Goal: Task Accomplishment & Management: Manage account settings

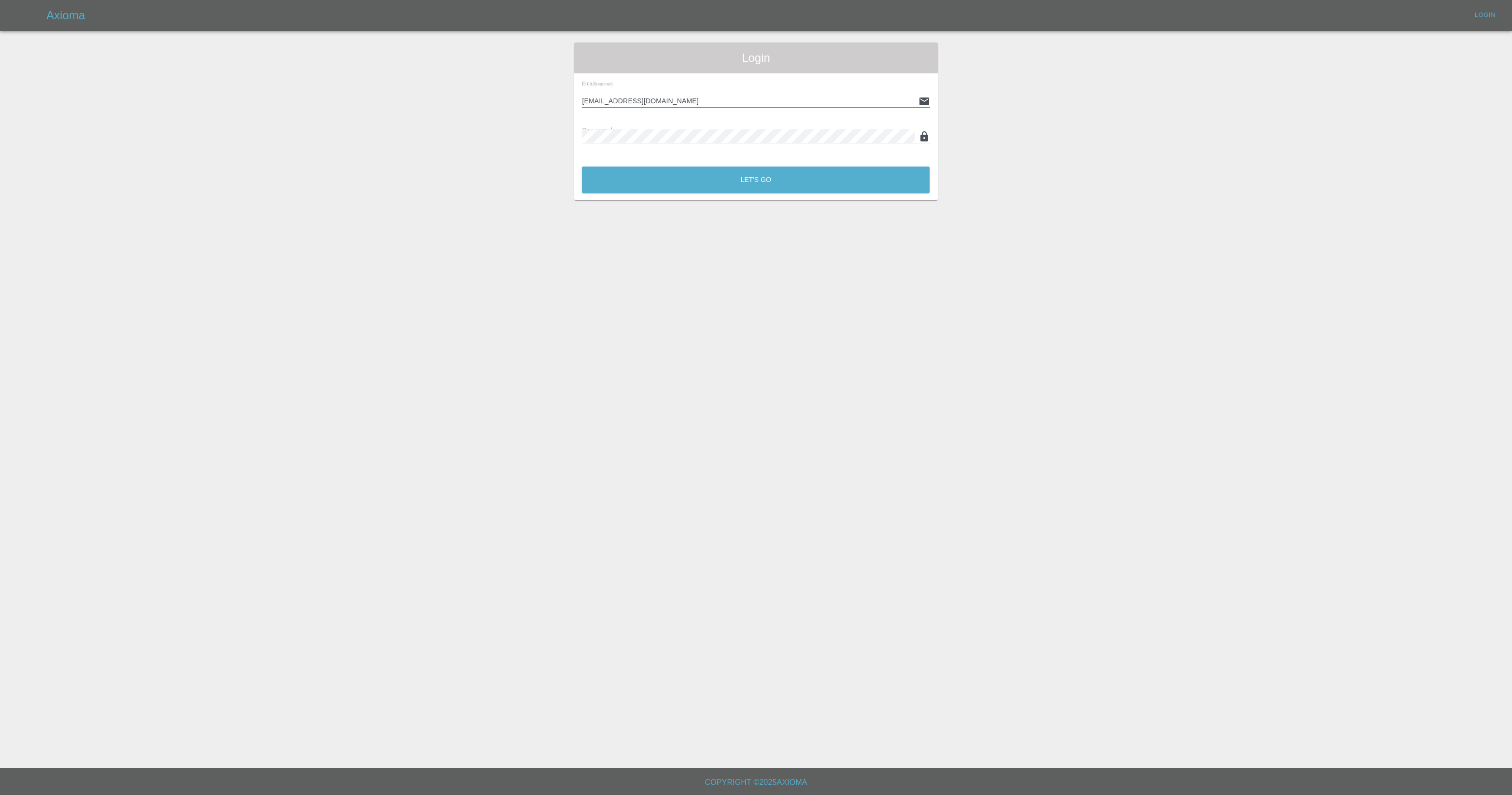
type input "[EMAIL_ADDRESS][DOMAIN_NAME]"
click at [748, 175] on button "Let's Go" at bounding box center [755, 180] width 347 height 26
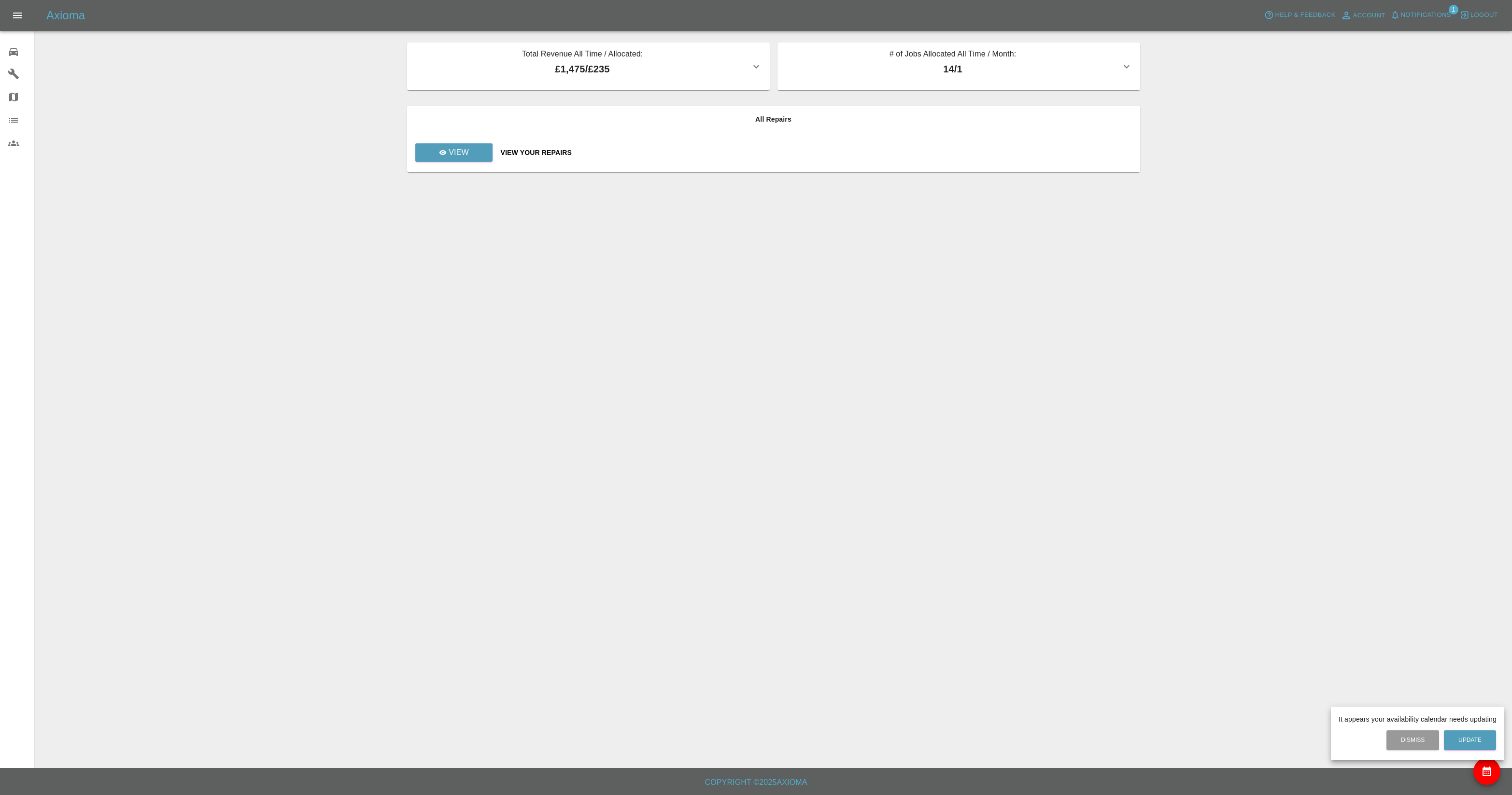
click at [798, 154] on div at bounding box center [756, 397] width 1512 height 795
click at [451, 157] on p "View" at bounding box center [458, 153] width 21 height 12
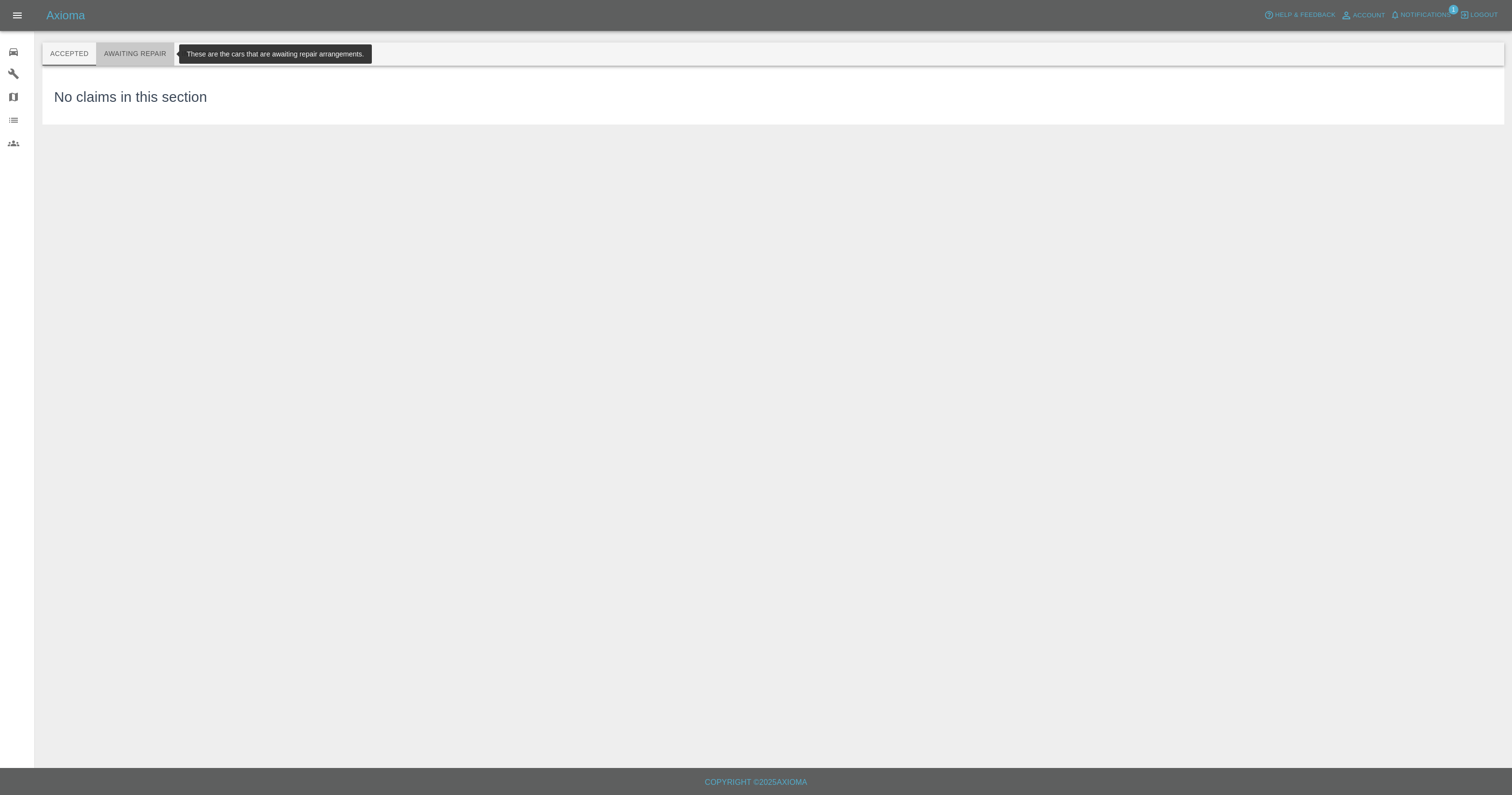
click at [146, 56] on button "Awaiting Repair" at bounding box center [135, 53] width 77 height 23
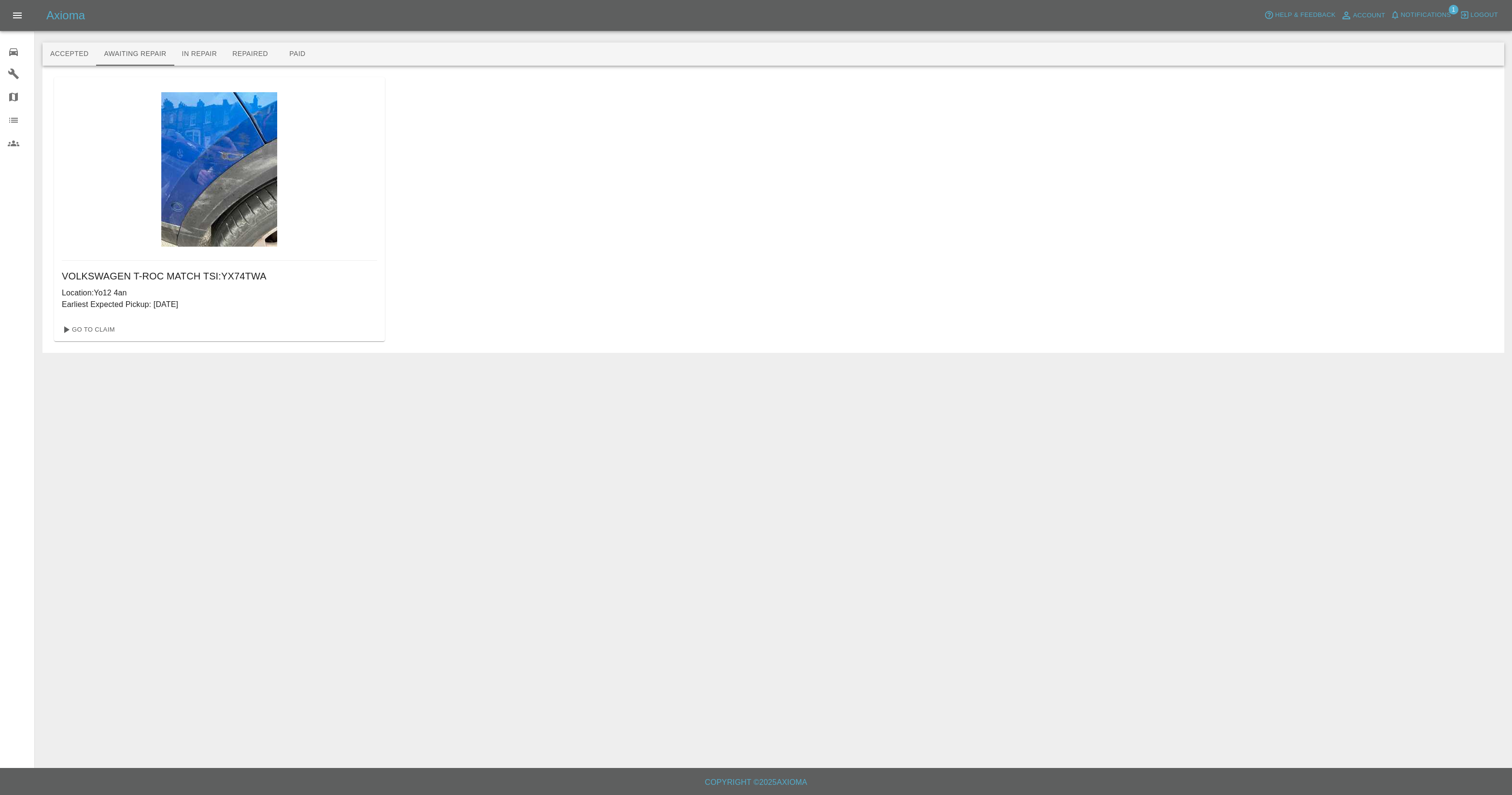
click at [208, 200] on img at bounding box center [219, 169] width 116 height 154
click at [92, 329] on link "Go To Claim" at bounding box center [87, 330] width 59 height 15
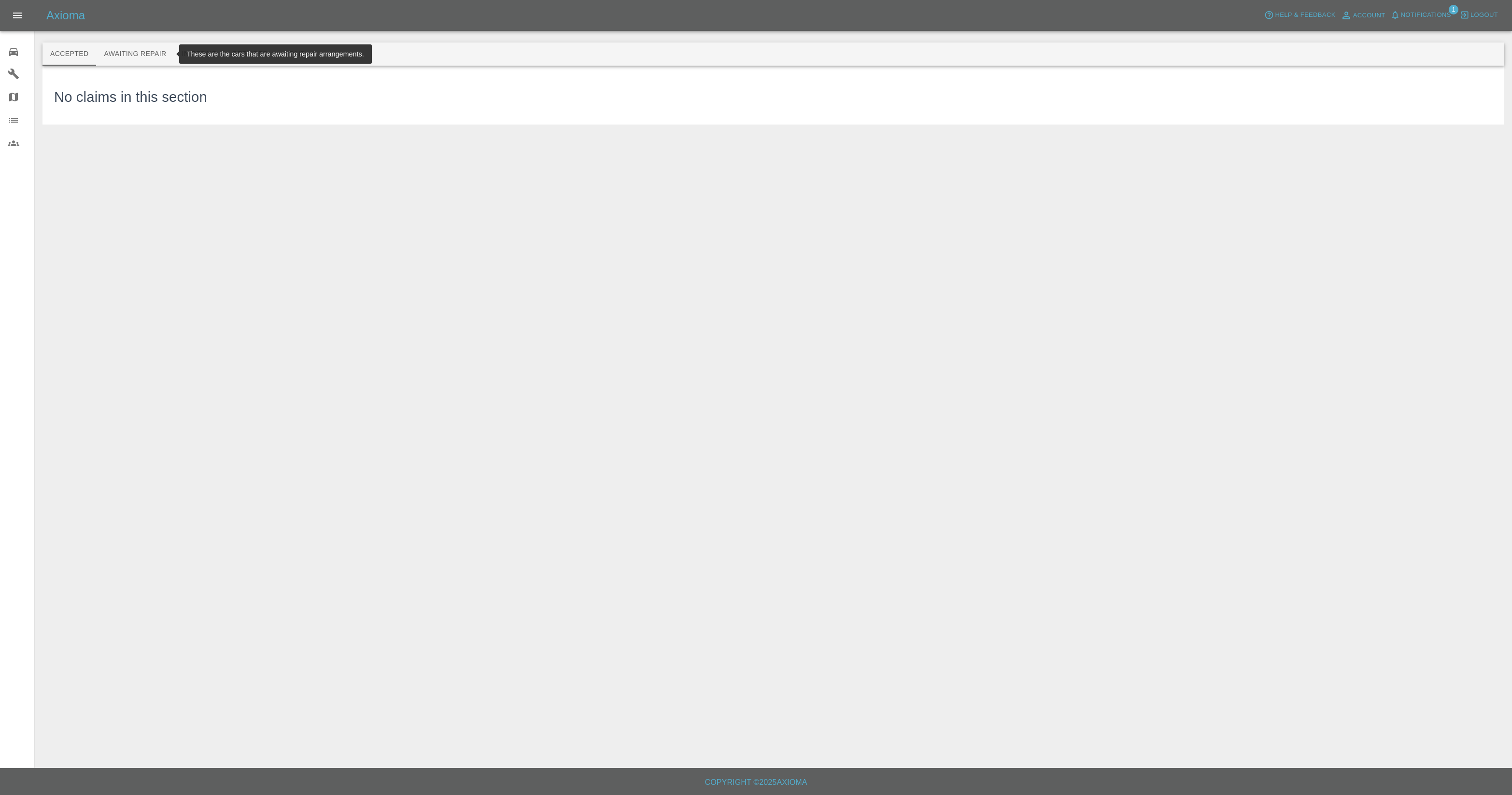
click at [139, 59] on button "Awaiting Repair" at bounding box center [135, 53] width 77 height 23
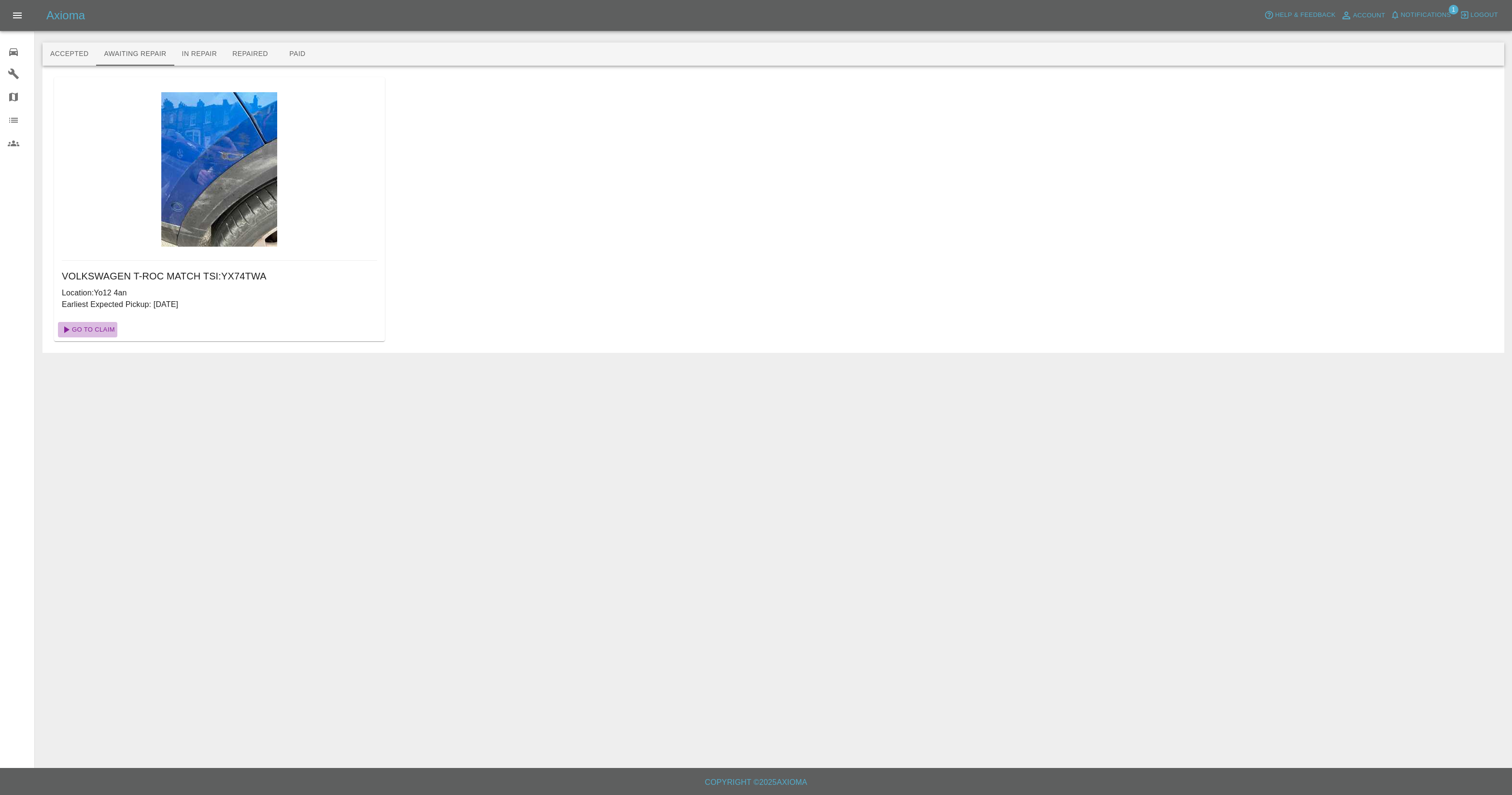
click at [104, 326] on link "Go To Claim" at bounding box center [87, 330] width 59 height 15
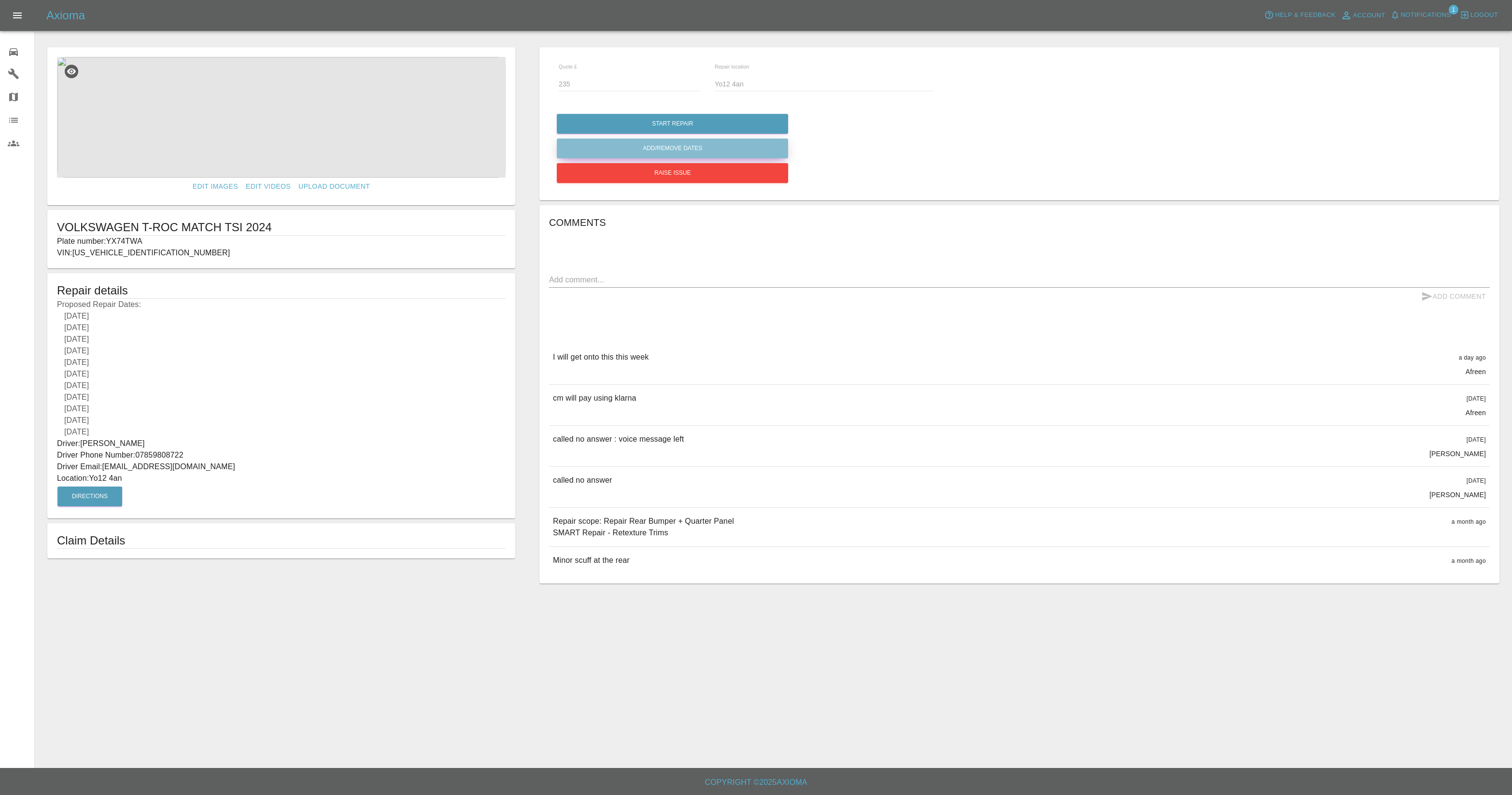
click at [689, 150] on button "Add/Remove Dates" at bounding box center [673, 148] width 231 height 20
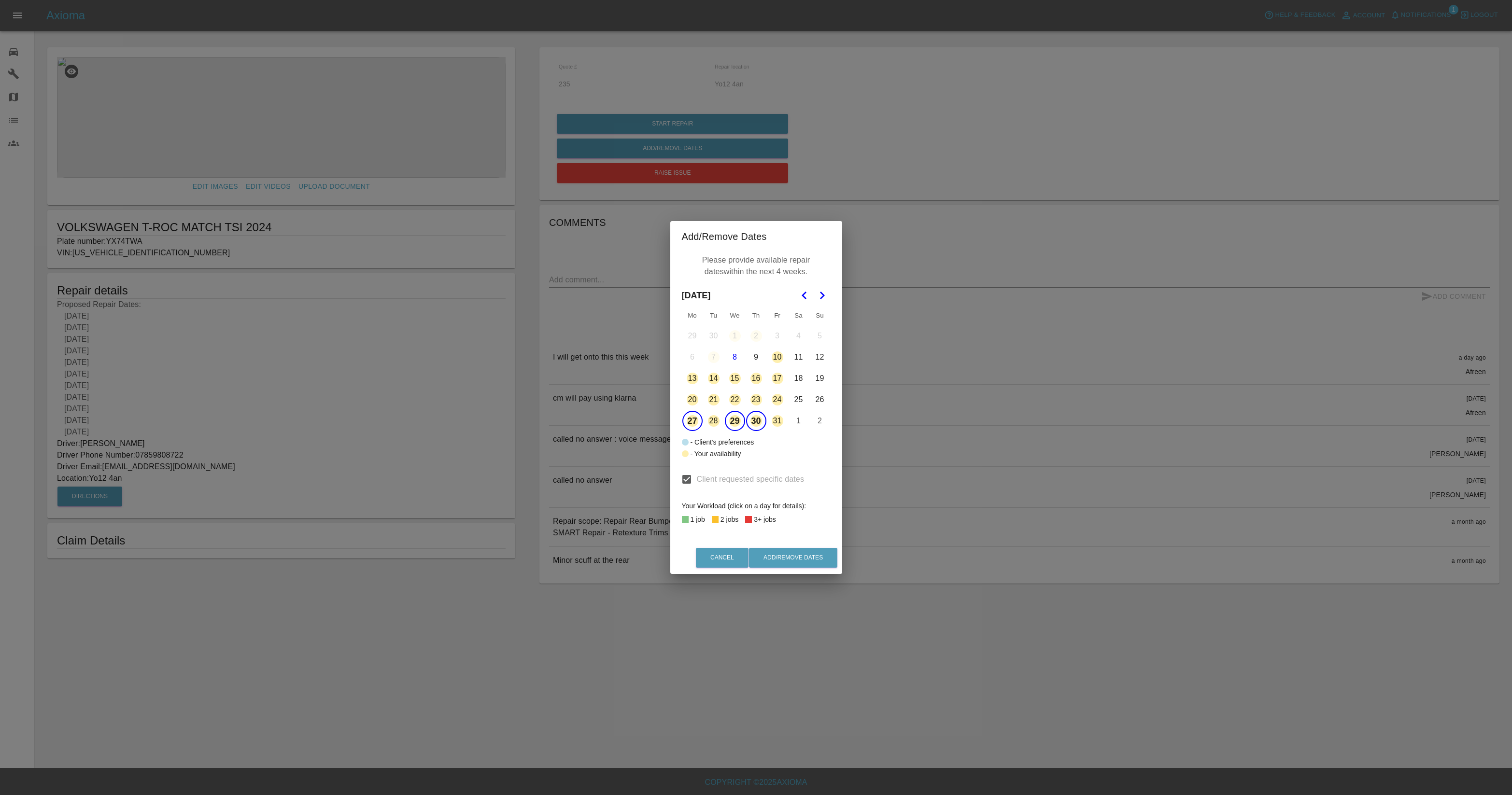
click at [696, 422] on button "27" at bounding box center [693, 421] width 21 height 21
click at [821, 295] on icon "Go to the Next Month" at bounding box center [822, 296] width 12 height 12
click at [799, 380] on button "15" at bounding box center [799, 378] width 21 height 21
click at [797, 383] on button "15" at bounding box center [799, 378] width 21 height 21
click at [775, 398] on button "21" at bounding box center [777, 400] width 21 height 21
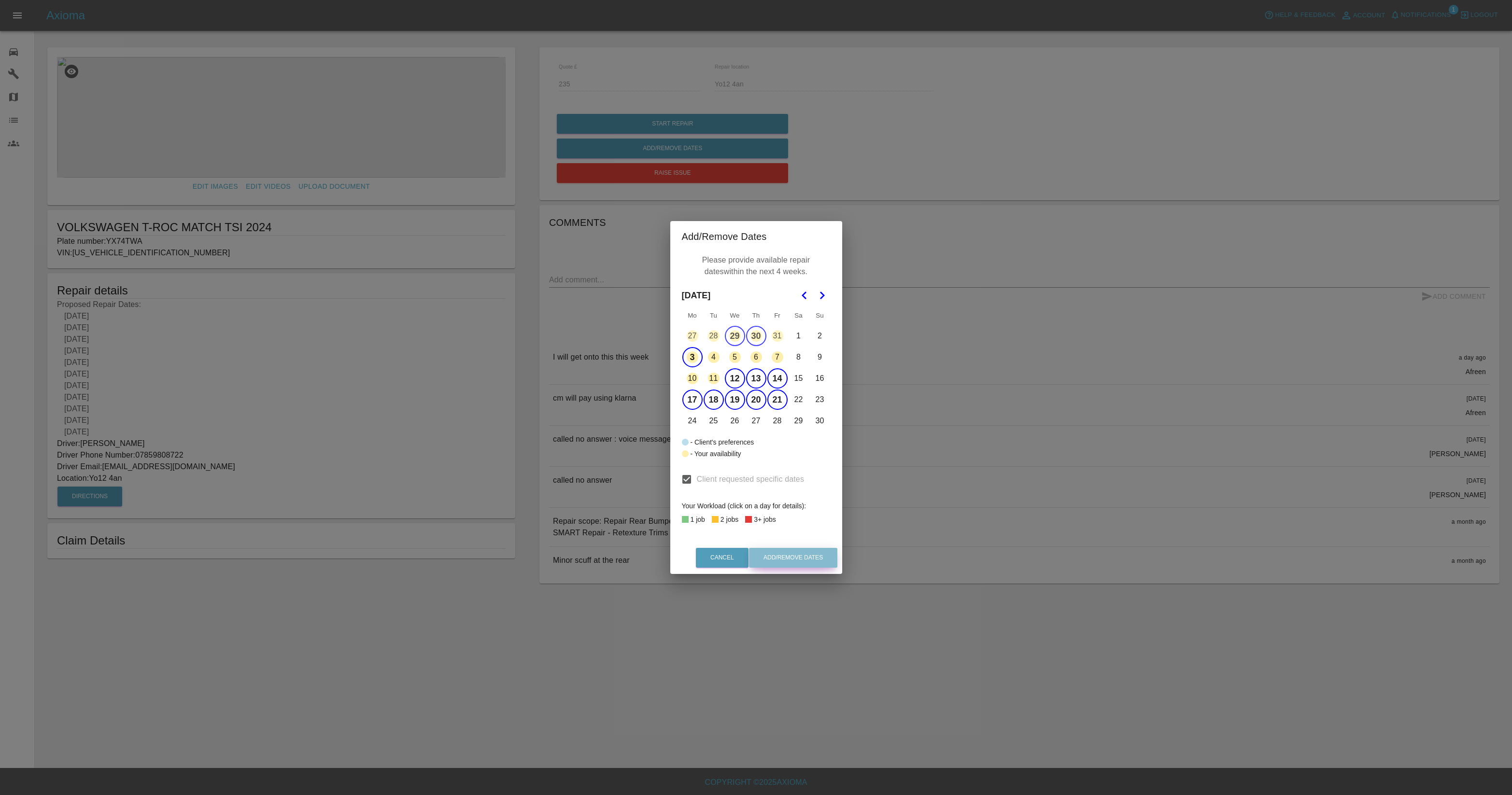
click at [799, 558] on button "Add/Remove Dates" at bounding box center [793, 558] width 89 height 20
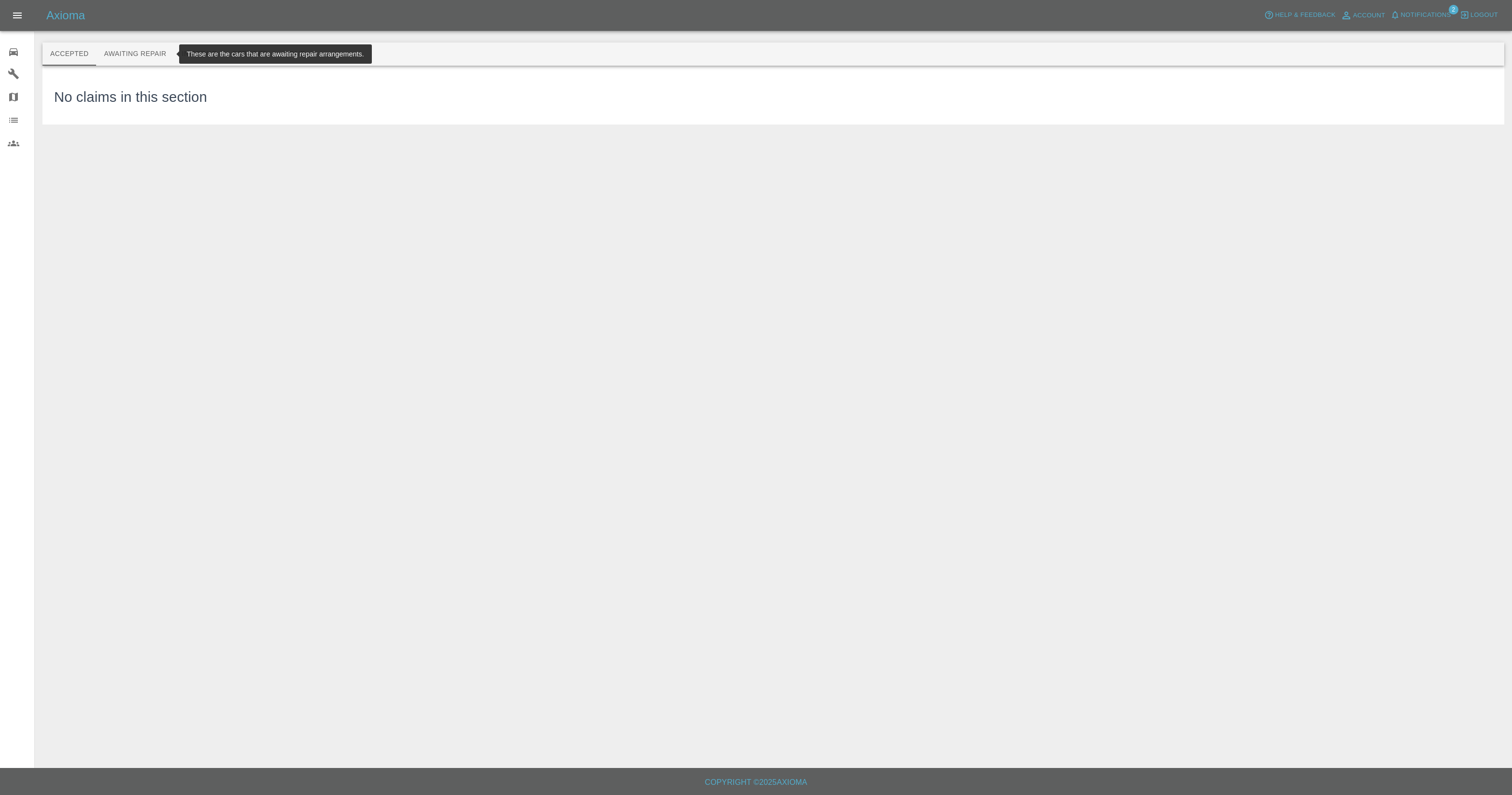
click at [137, 51] on button "Awaiting Repair" at bounding box center [135, 53] width 77 height 23
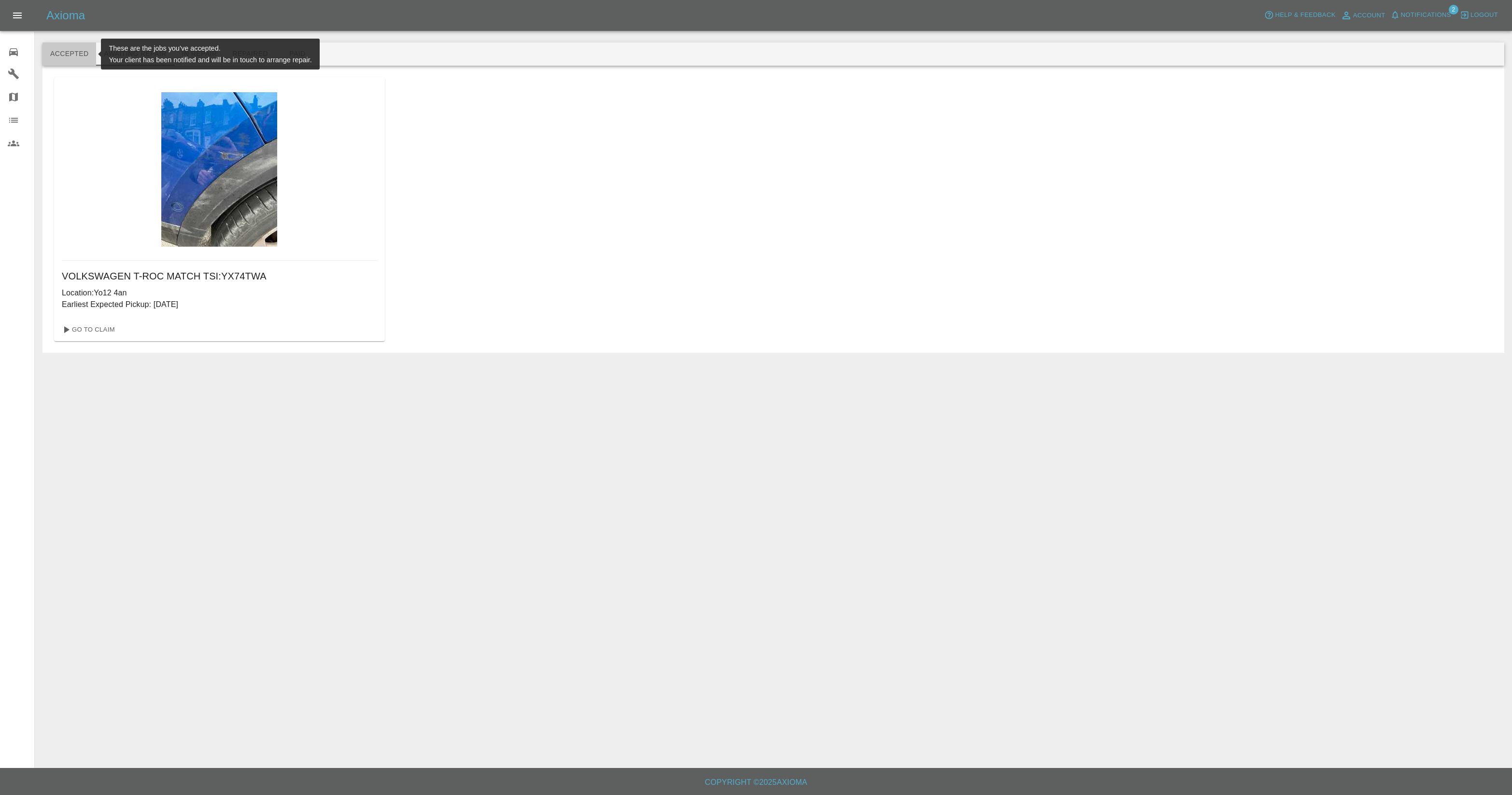
click at [62, 52] on button "Accepted" at bounding box center [69, 53] width 53 height 23
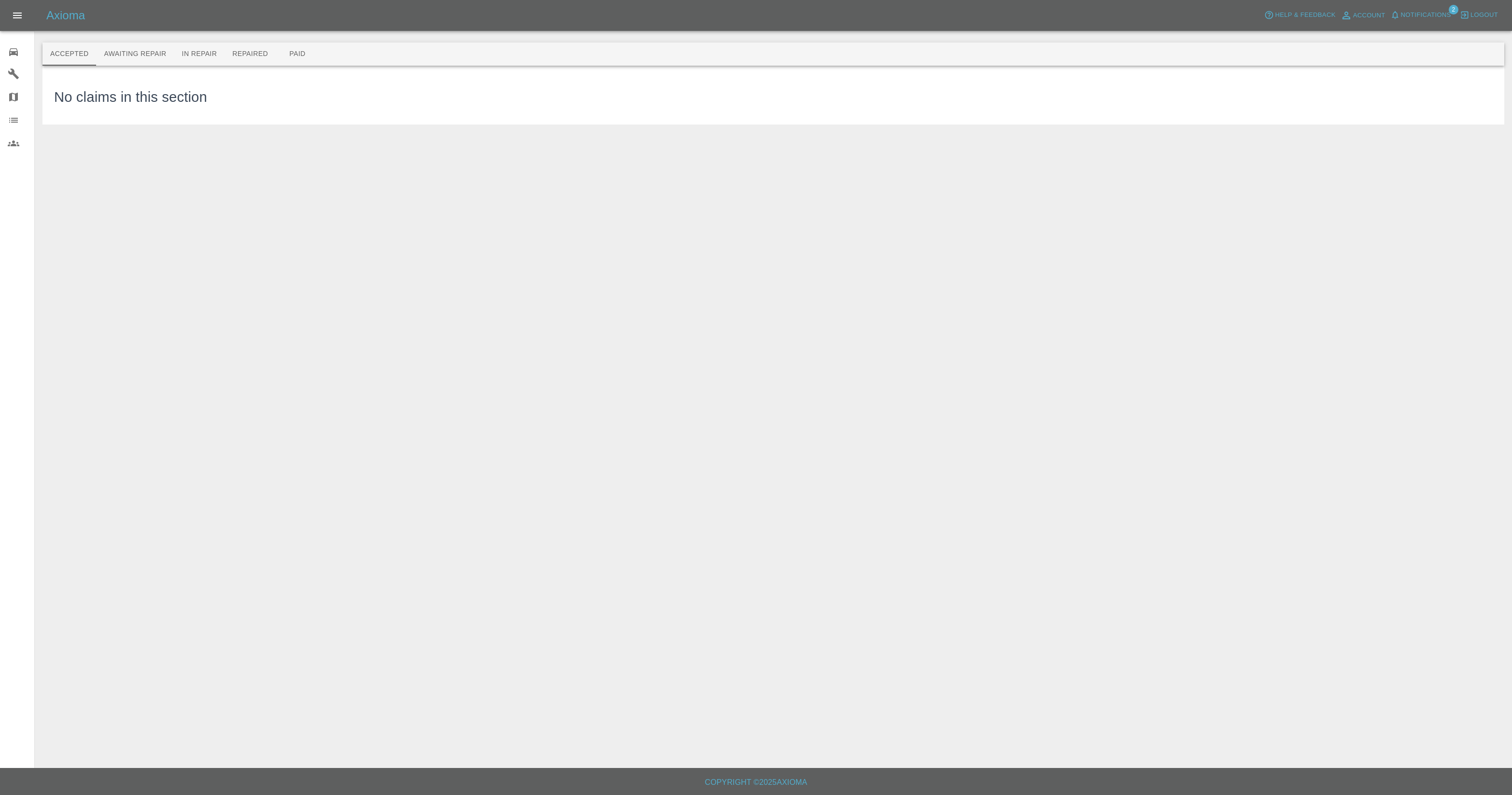
click at [13, 50] on icon at bounding box center [14, 52] width 12 height 12
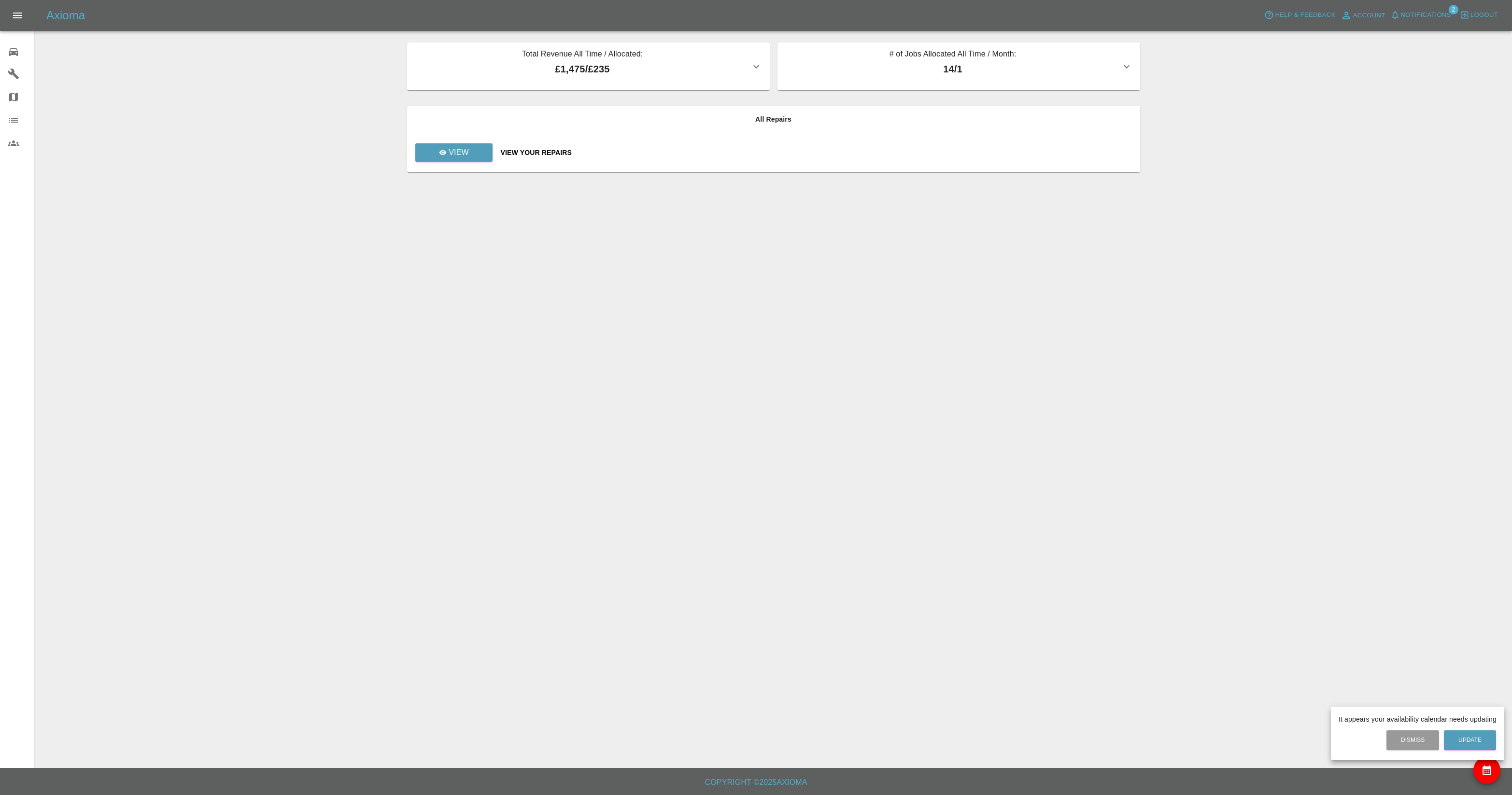
click at [18, 75] on div at bounding box center [756, 397] width 1512 height 795
click at [12, 76] on icon at bounding box center [14, 74] width 12 height 12
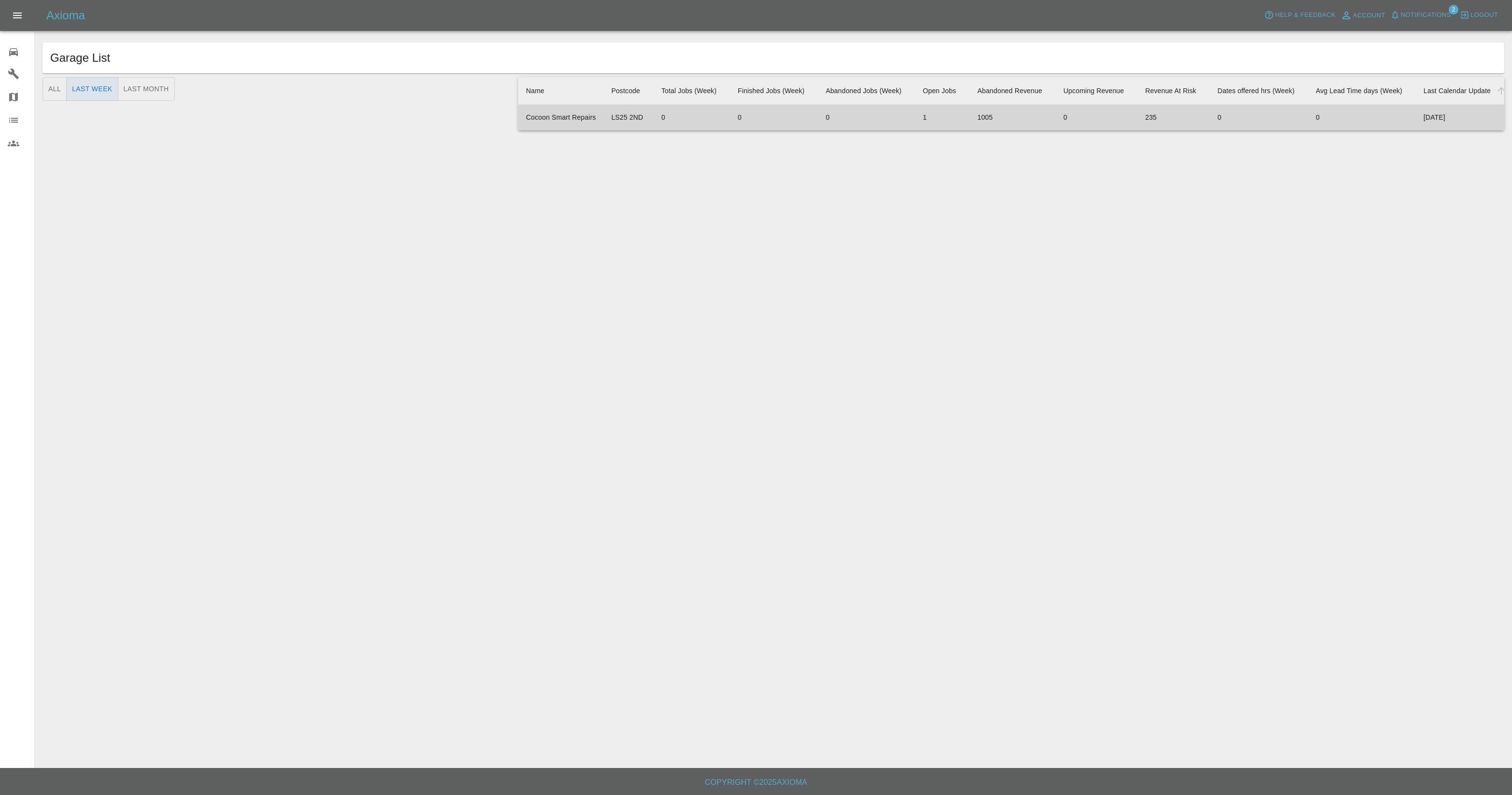
click at [564, 116] on td "Cocoon Smart Repairs" at bounding box center [561, 118] width 86 height 26
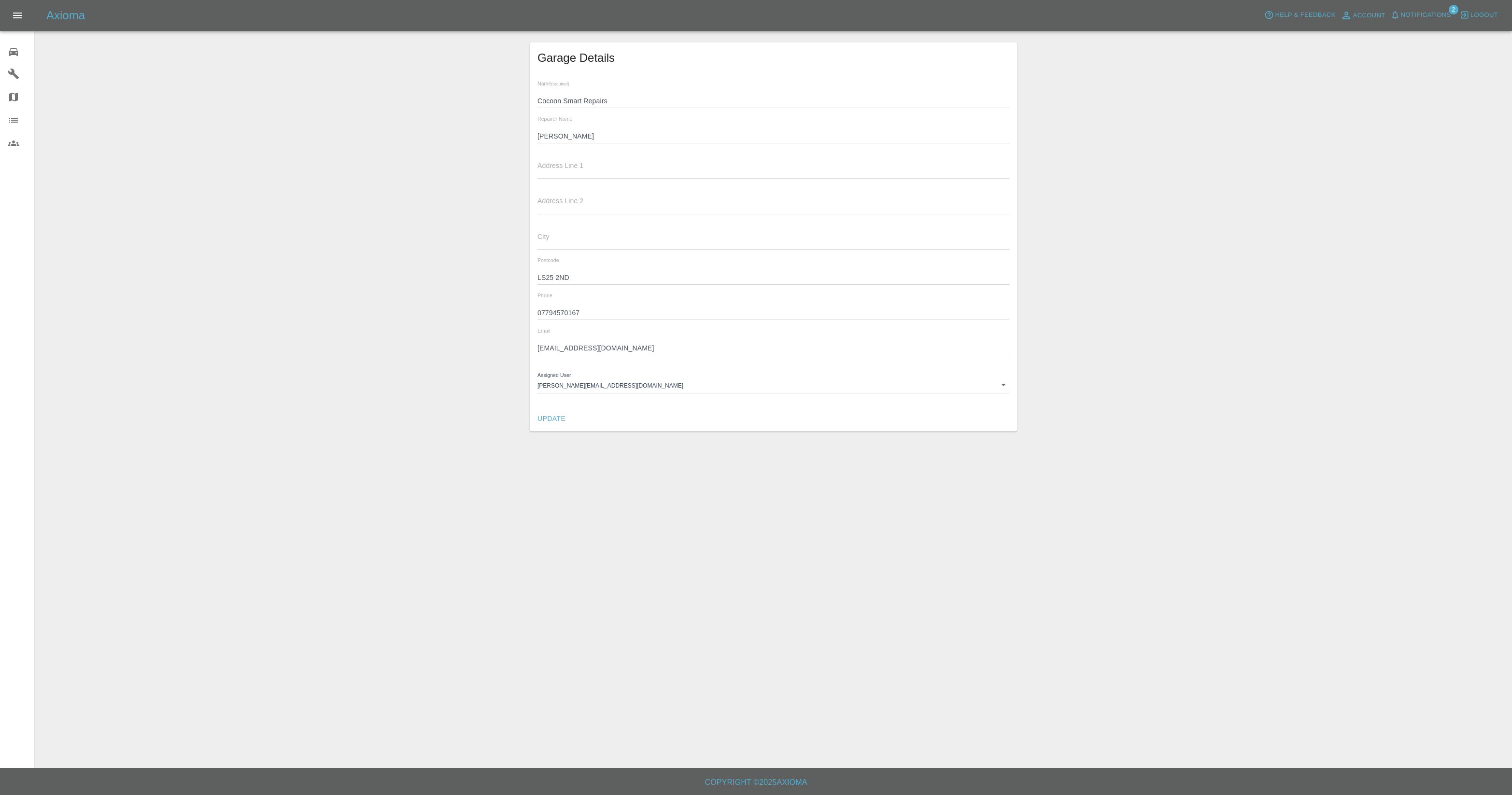
click at [15, 98] on icon at bounding box center [14, 97] width 12 height 12
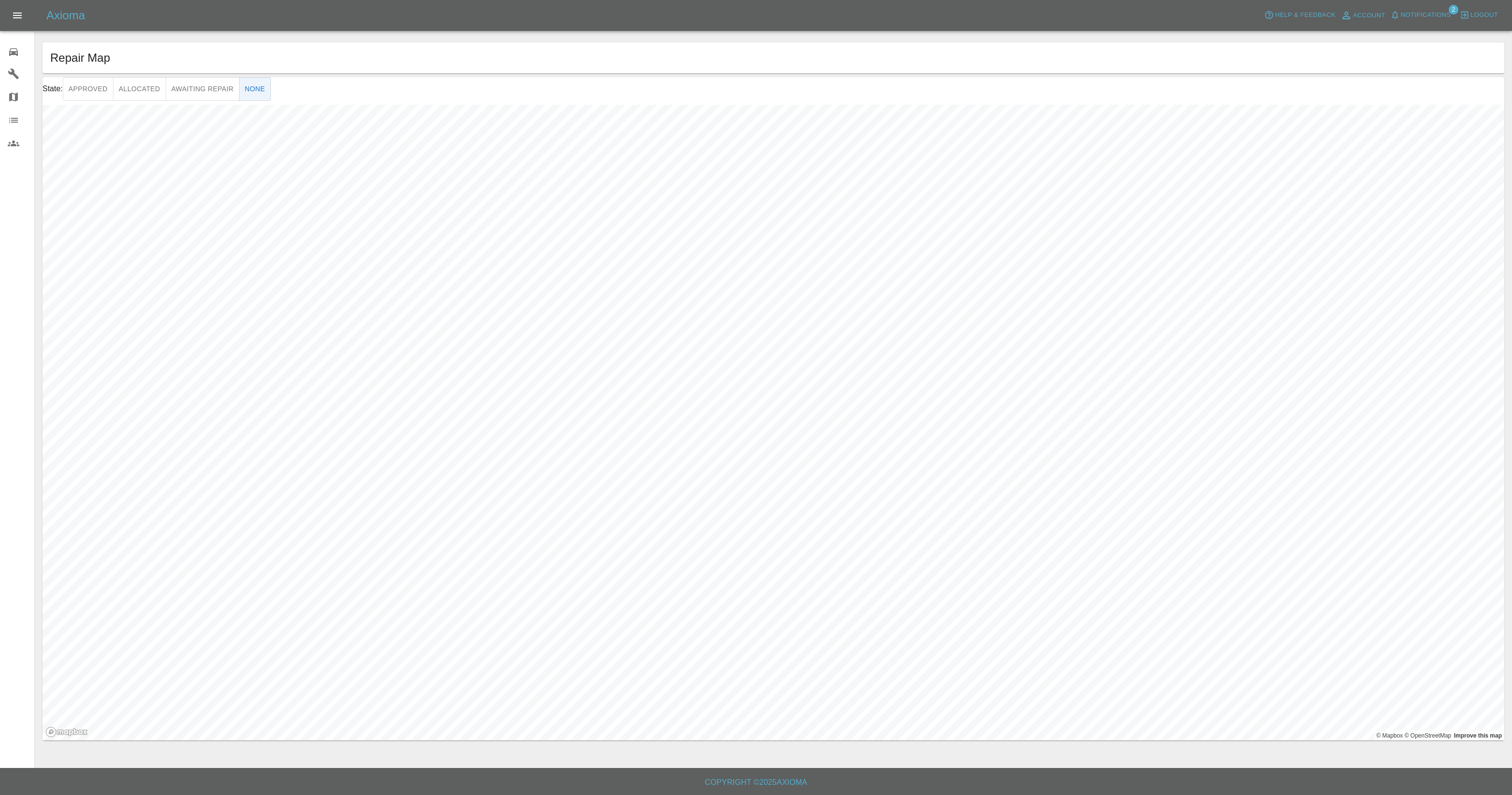
click at [18, 138] on icon at bounding box center [14, 143] width 12 height 12
click at [16, 127] on link "Organization" at bounding box center [17, 120] width 34 height 23
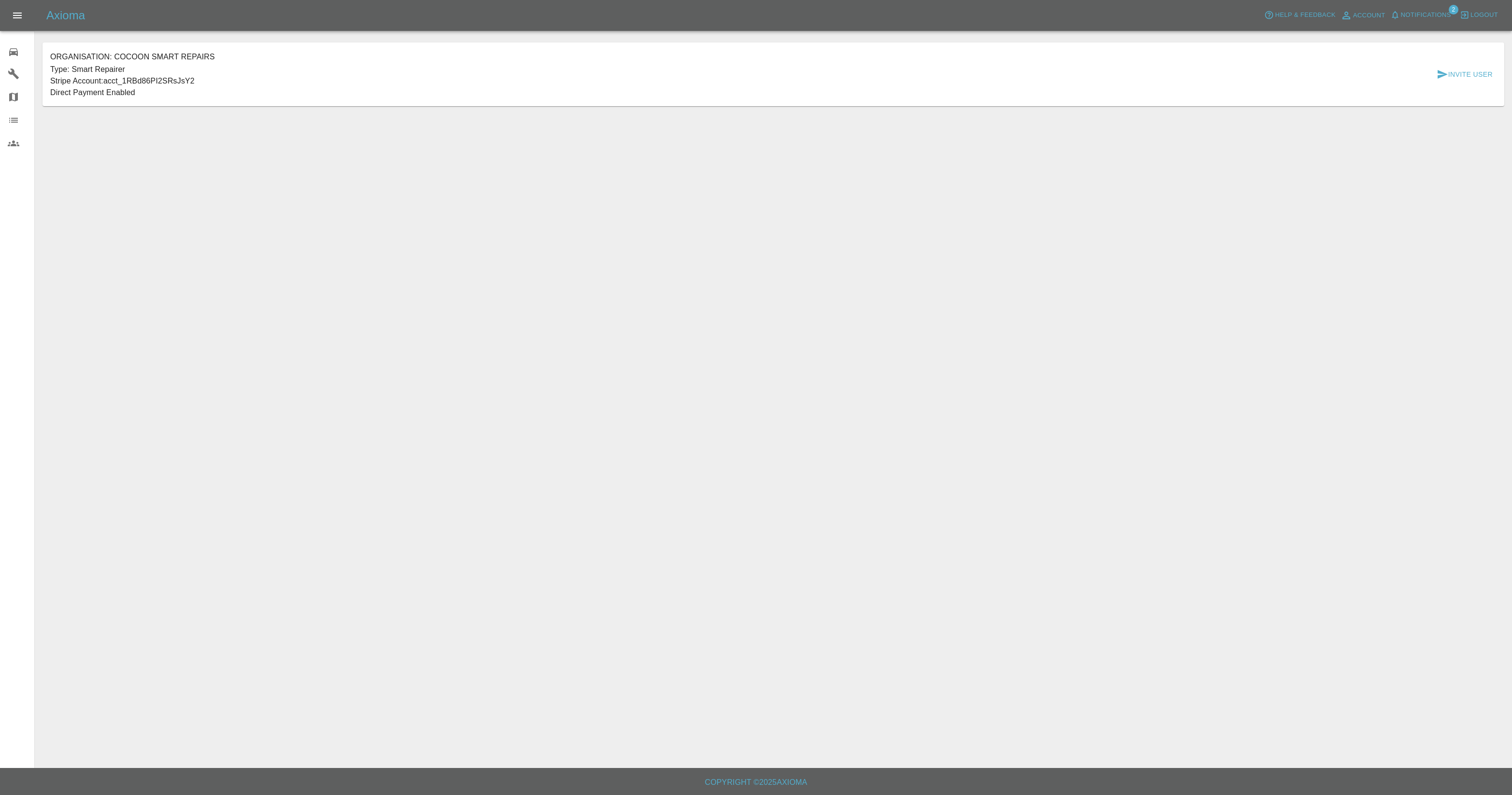
click at [14, 121] on icon at bounding box center [14, 120] width 9 height 5
click at [14, 143] on icon at bounding box center [14, 143] width 12 height 6
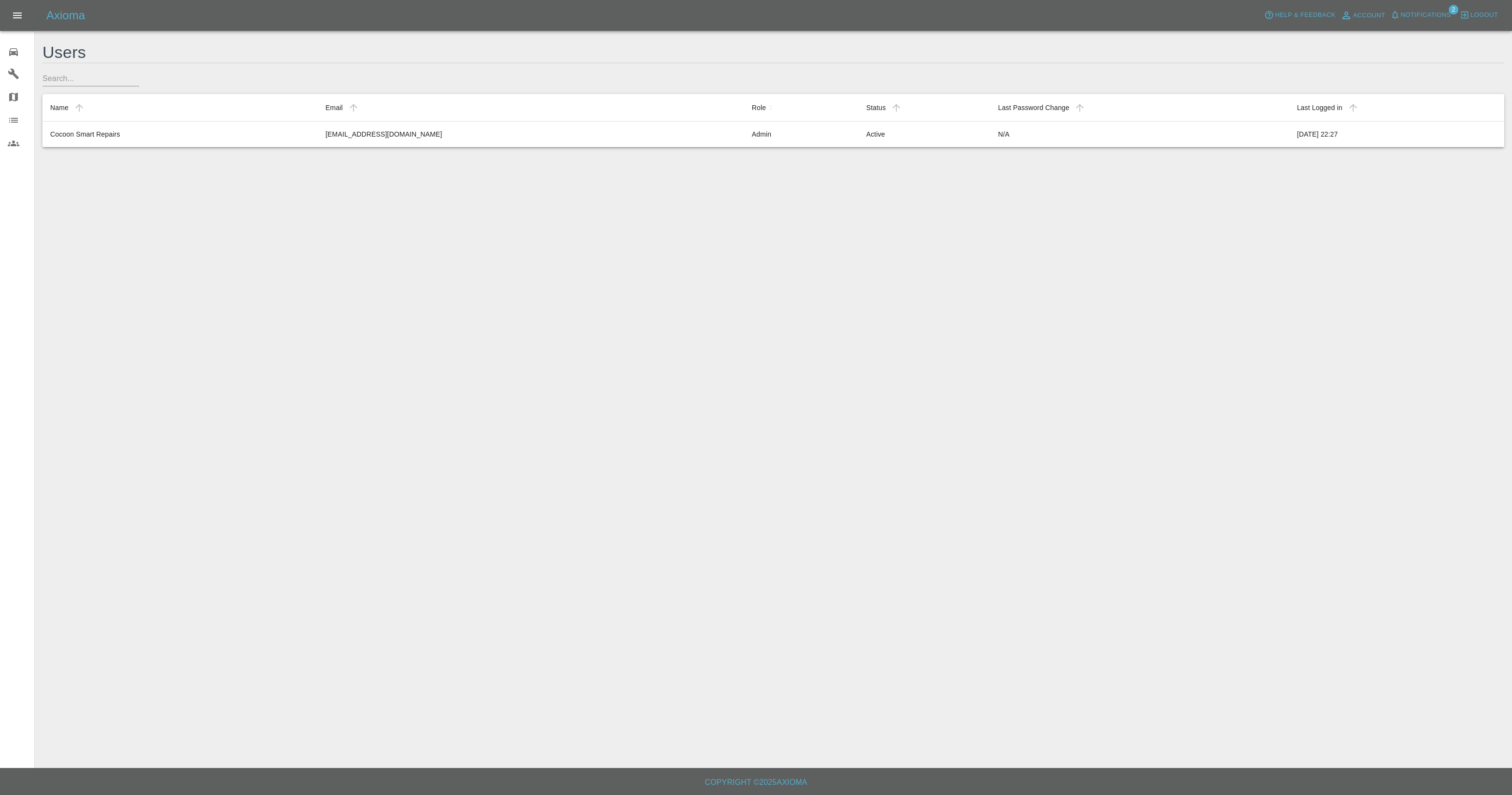
click at [18, 51] on icon at bounding box center [14, 52] width 12 height 12
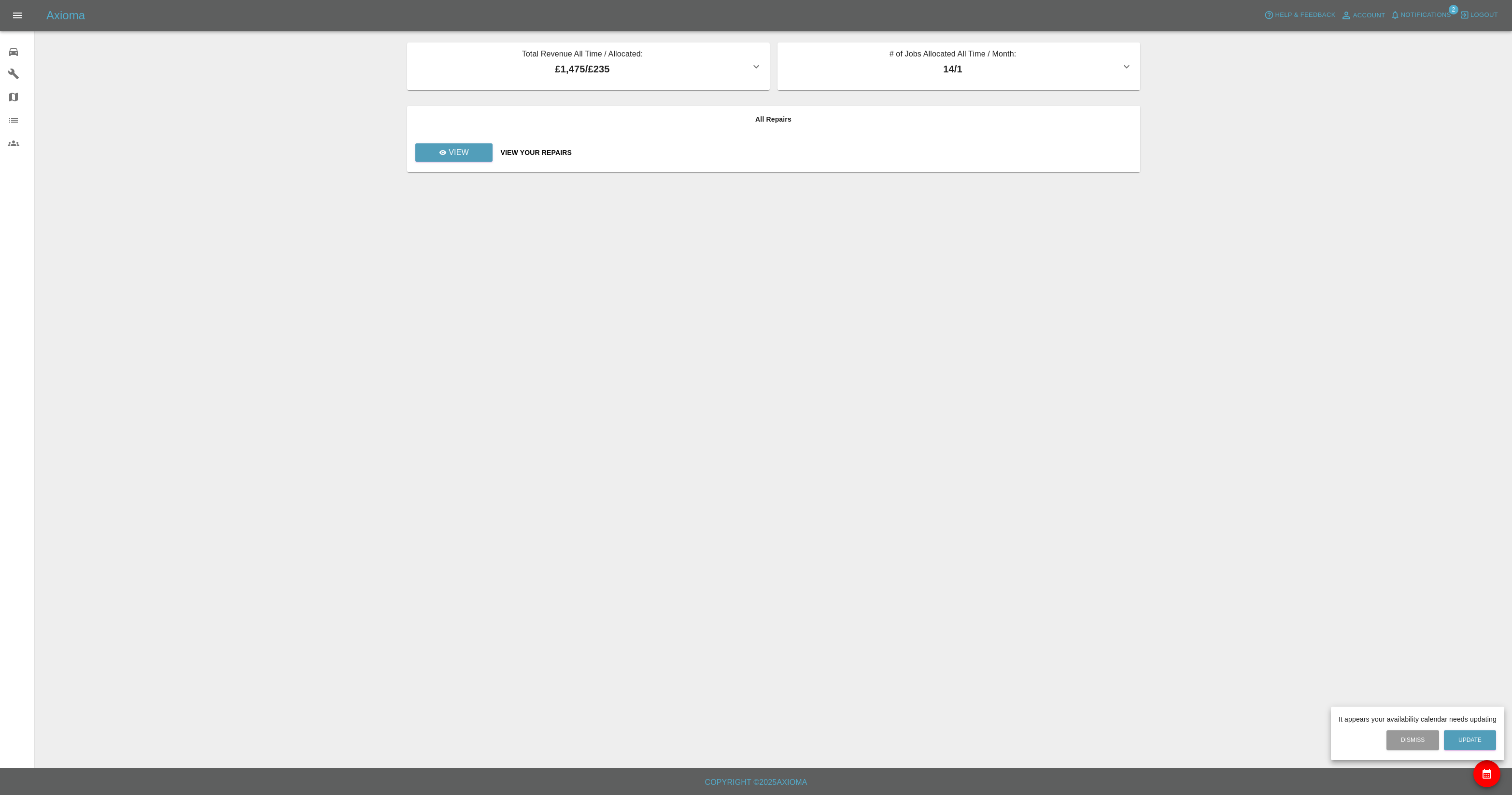
click at [16, 16] on div at bounding box center [756, 397] width 1512 height 795
click at [21, 17] on icon "Open drawer" at bounding box center [18, 15] width 12 height 12
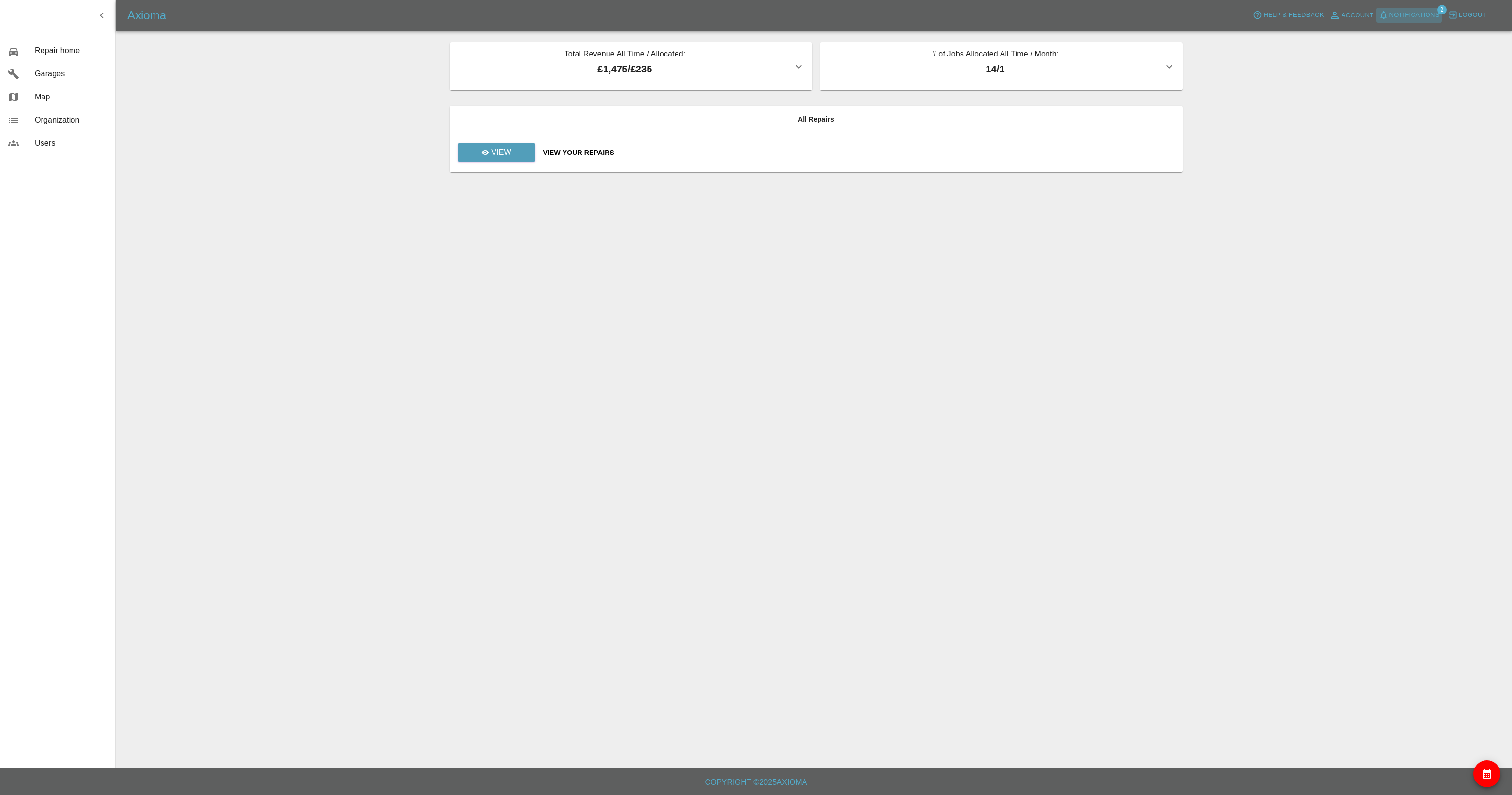
click at [1416, 15] on span "Notifications" at bounding box center [1415, 15] width 50 height 11
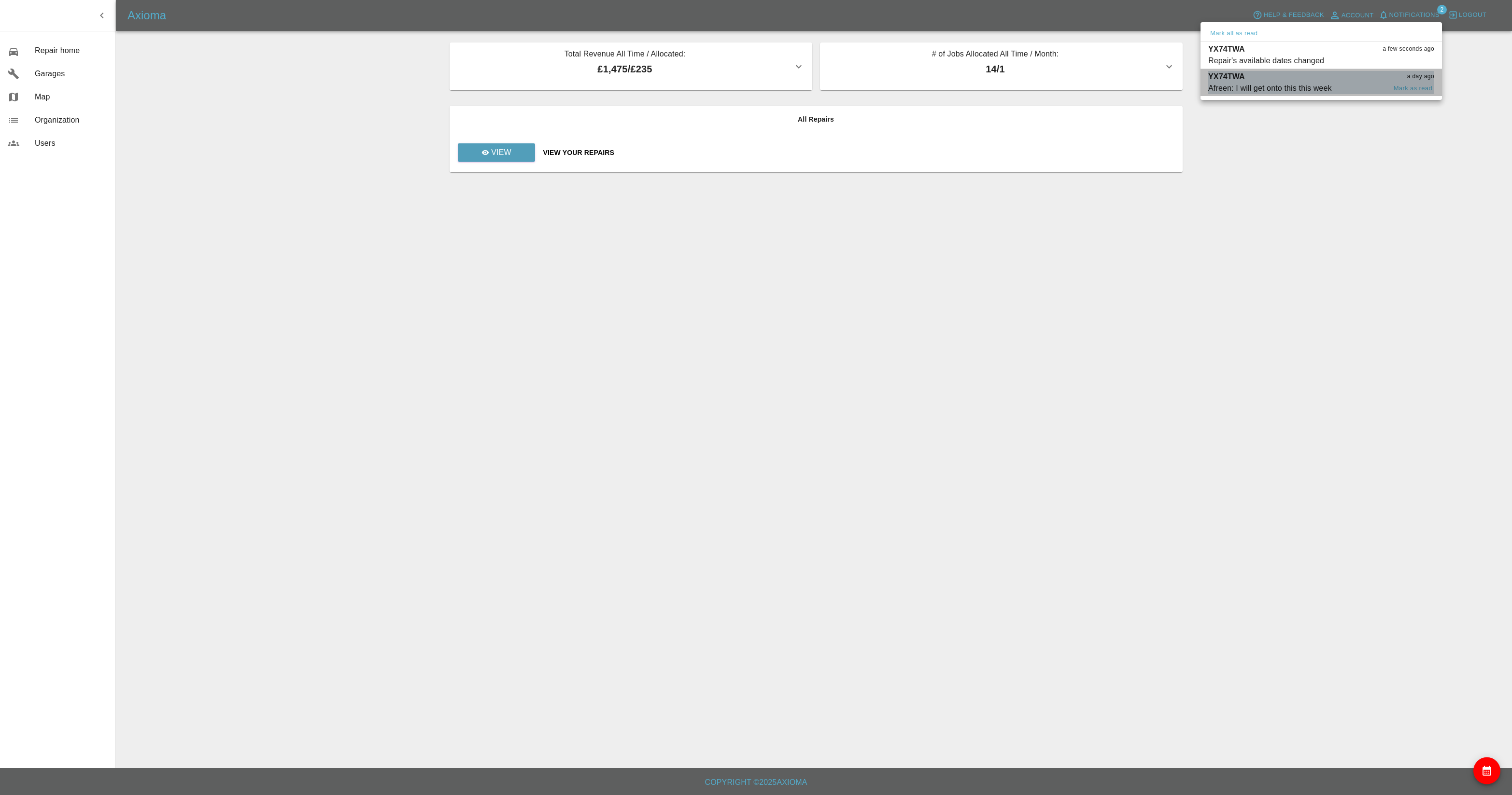
click at [1358, 84] on span "Afreen: I will get onto this this week" at bounding box center [1297, 89] width 178 height 12
